Goal: Task Accomplishment & Management: Use online tool/utility

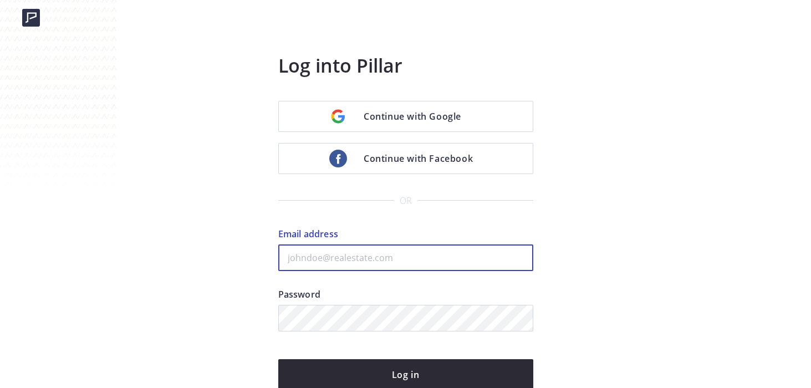
click at [363, 257] on input "Email address" at bounding box center [405, 258] width 255 height 27
type input "kenny@fastagents.com"
click at [278, 359] on button "Log in" at bounding box center [405, 374] width 255 height 31
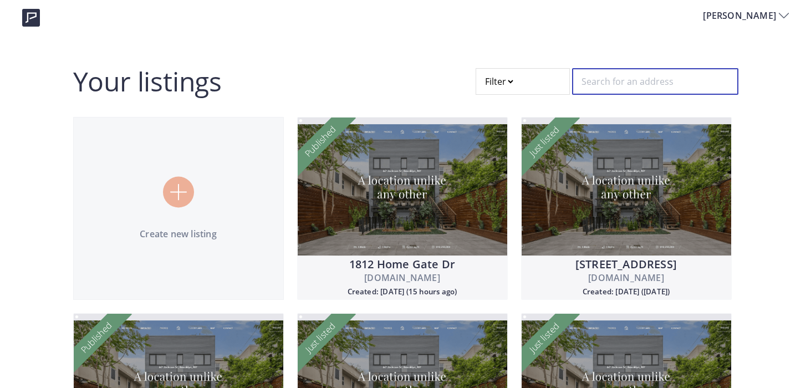
click at [662, 82] on input "text" at bounding box center [655, 81] width 166 height 27
type input "f"
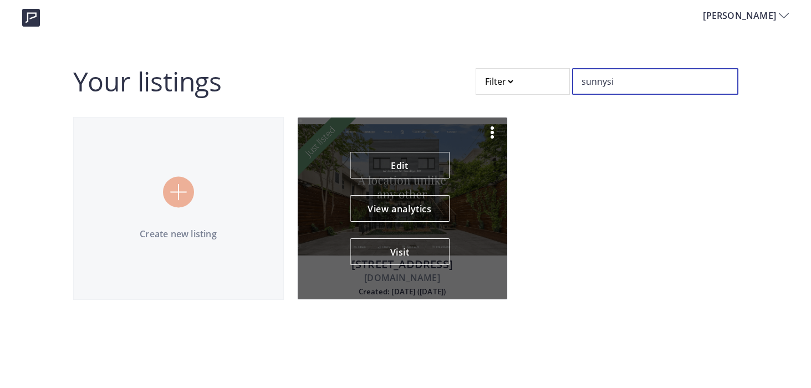
type input "sunnysi"
click at [459, 232] on div "229 Sunnyside Avenue threebearscottageofpiedmont.com Created: 08/21/2024 (1 yea…" at bounding box center [402, 208] width 211 height 183
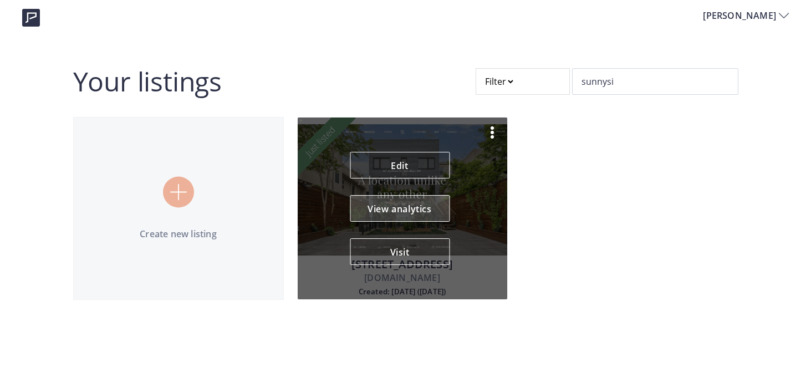
click at [408, 210] on button "View analytics" at bounding box center [400, 208] width 100 height 27
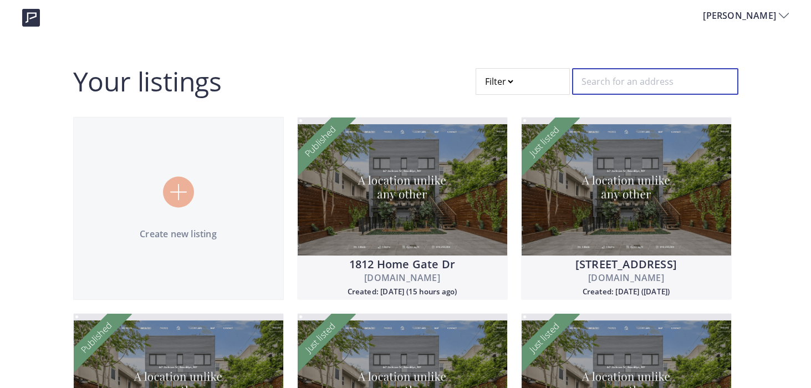
click at [613, 83] on input "text" at bounding box center [655, 81] width 166 height 27
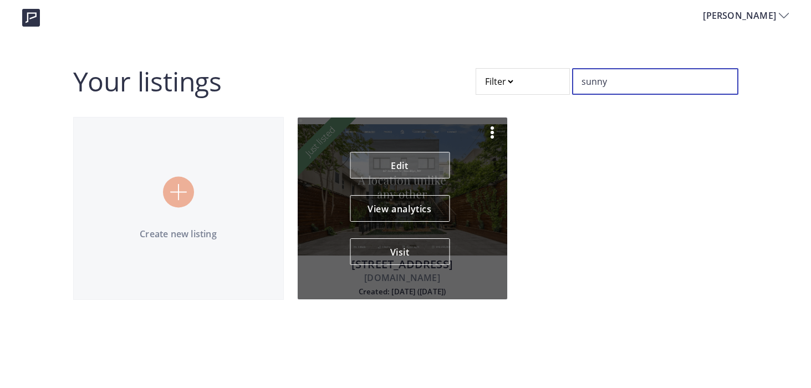
type input "sunny"
click at [400, 158] on link "Edit" at bounding box center [400, 165] width 100 height 27
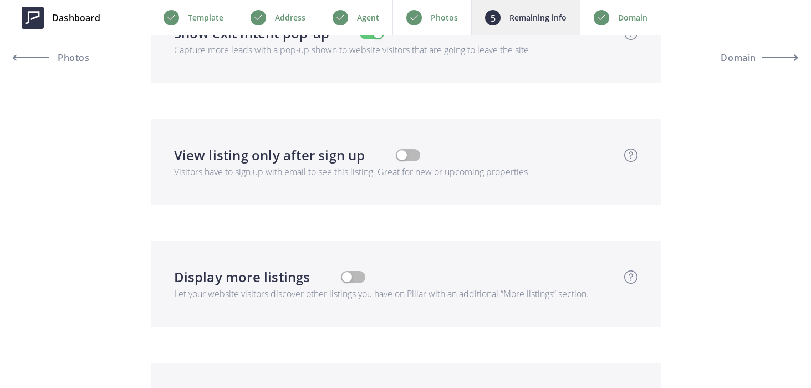
scroll to position [3611, 0]
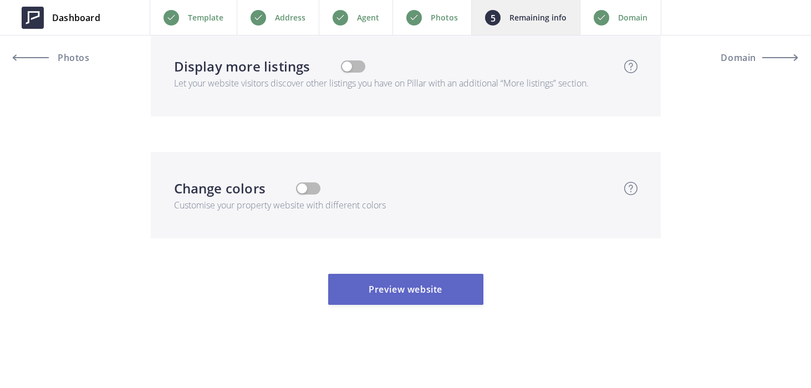
click at [377, 300] on button "Preview website" at bounding box center [405, 289] width 155 height 31
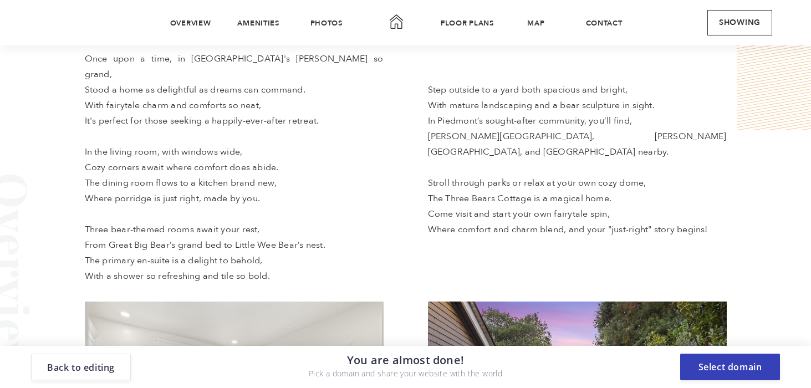
scroll to position [244, 0]
